Goal: Task Accomplishment & Management: Complete application form

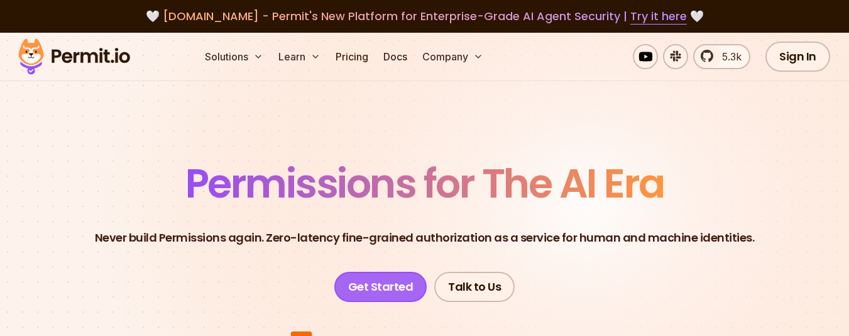
click at [381, 290] on link "Get Started" at bounding box center [380, 286] width 93 height 30
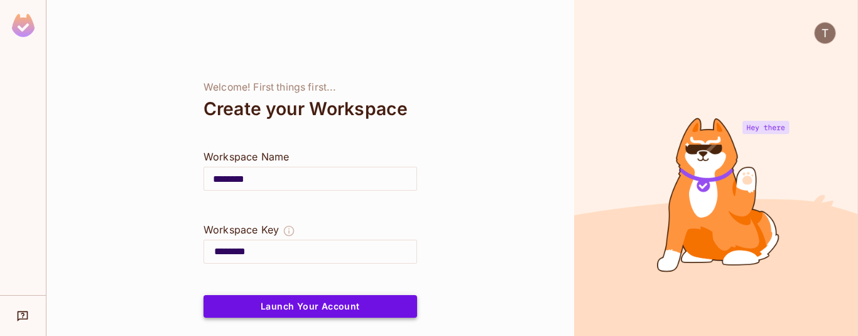
click at [390, 311] on button "Launch Your Account" at bounding box center [311, 306] width 214 height 23
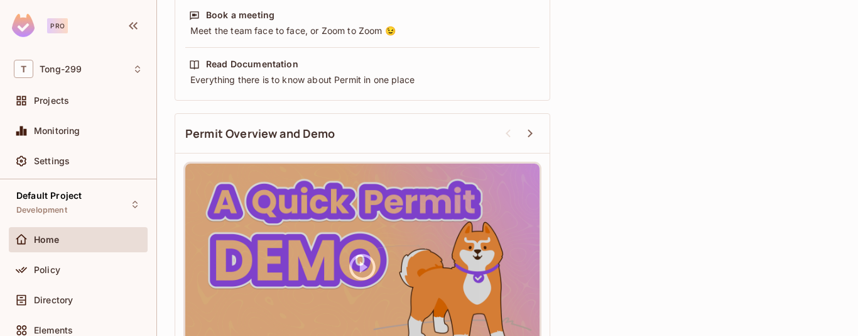
scroll to position [560, 0]
